Goal: Task Accomplishment & Management: Use online tool/utility

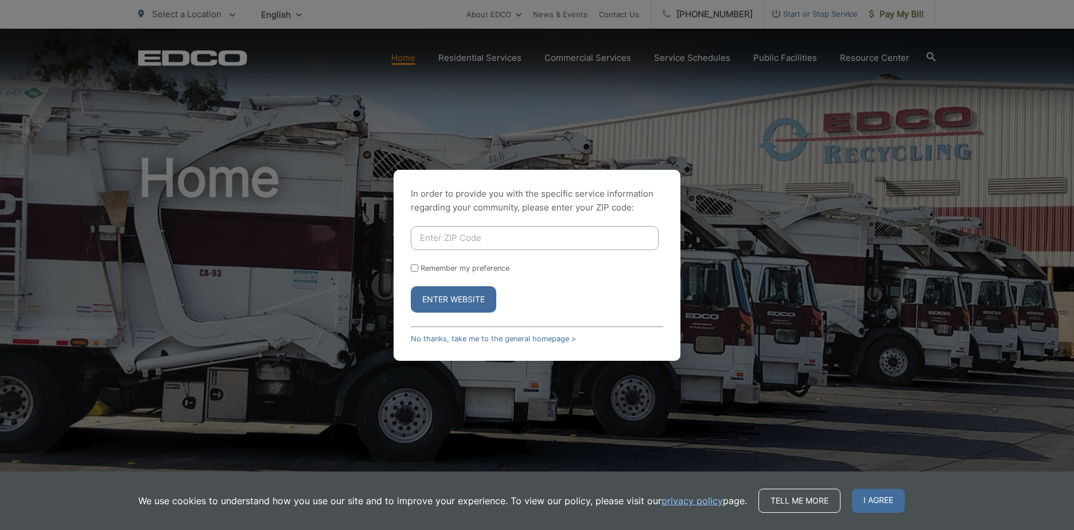
click at [461, 238] on input "Enter ZIP Code" at bounding box center [535, 238] width 248 height 24
type input "92653"
click at [465, 299] on button "Enter Website" at bounding box center [453, 299] width 85 height 26
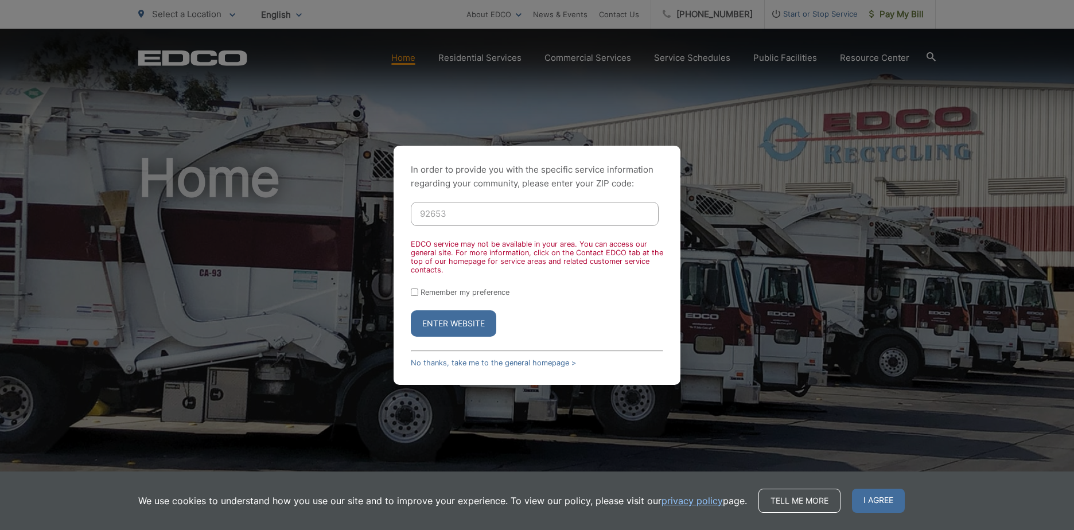
click at [792, 177] on div "In order to provide you with the specific service information regarding your co…" at bounding box center [537, 265] width 1074 height 530
click at [485, 362] on link "No thanks, take me to the general homepage >" at bounding box center [493, 363] width 165 height 9
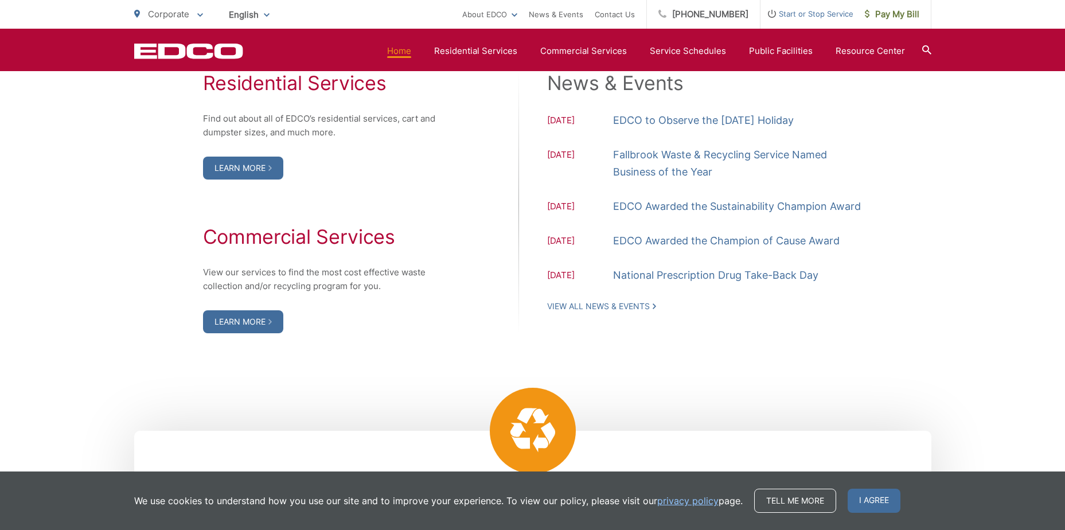
scroll to position [1071, 0]
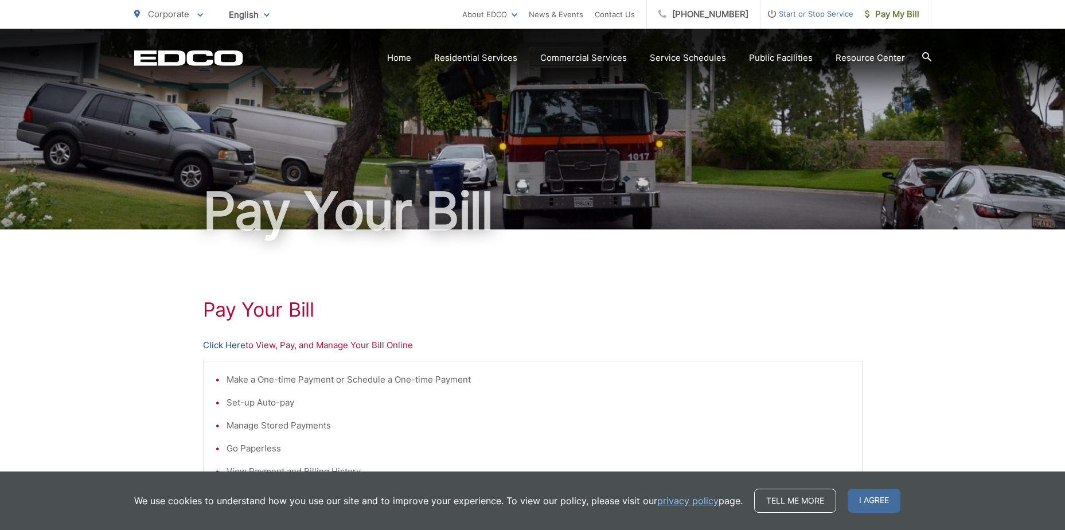
click at [227, 348] on link "Click Here" at bounding box center [224, 345] width 42 height 14
